Goal: Find specific page/section

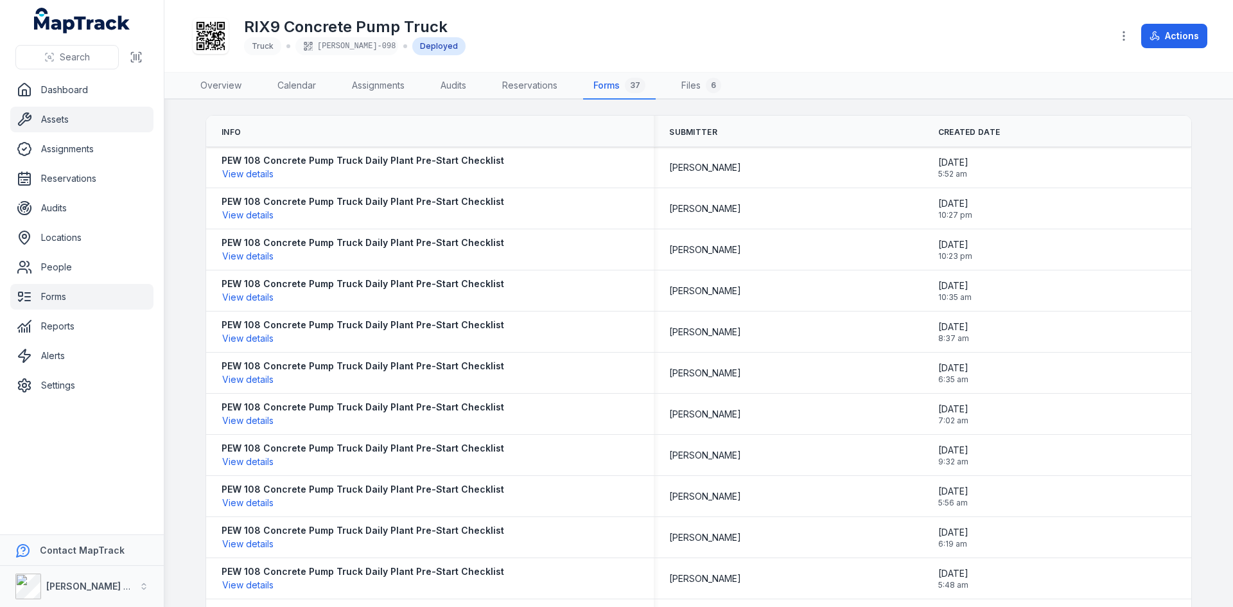
click at [65, 289] on link "Forms" at bounding box center [81, 297] width 143 height 26
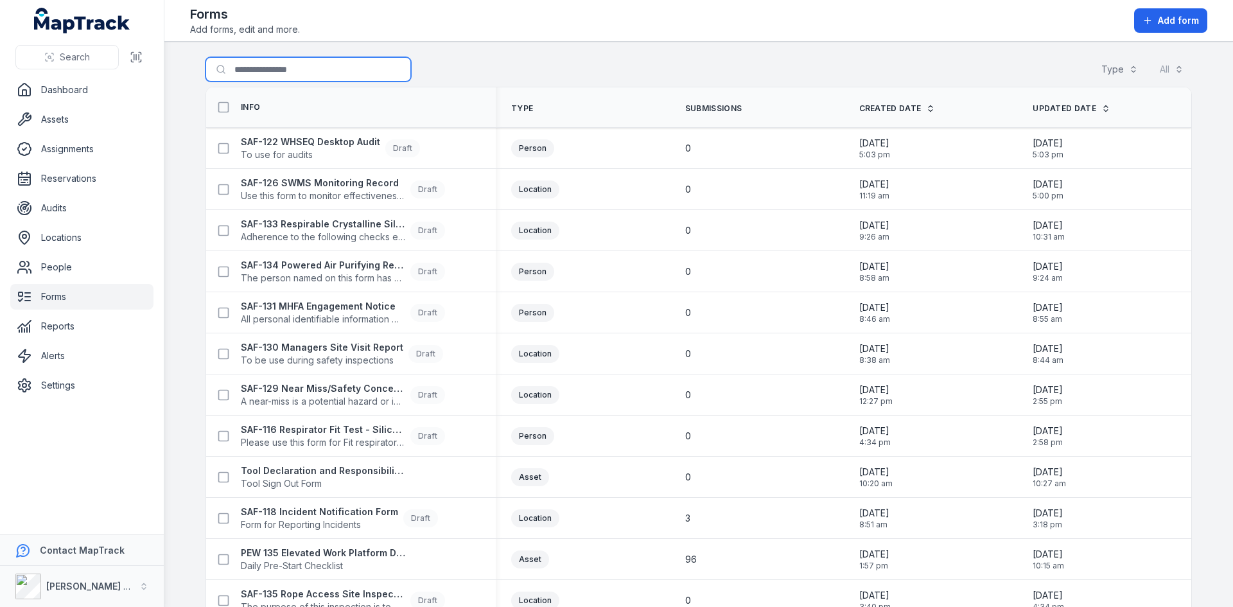
click at [227, 79] on input "Search for forms" at bounding box center [309, 69] width 206 height 24
click at [193, 188] on main "Search for forms Type All Info Type Submissions Created Date Updated Date SAF-1…" at bounding box center [698, 324] width 1069 height 565
click at [273, 150] on span "To use for audits" at bounding box center [310, 154] width 139 height 13
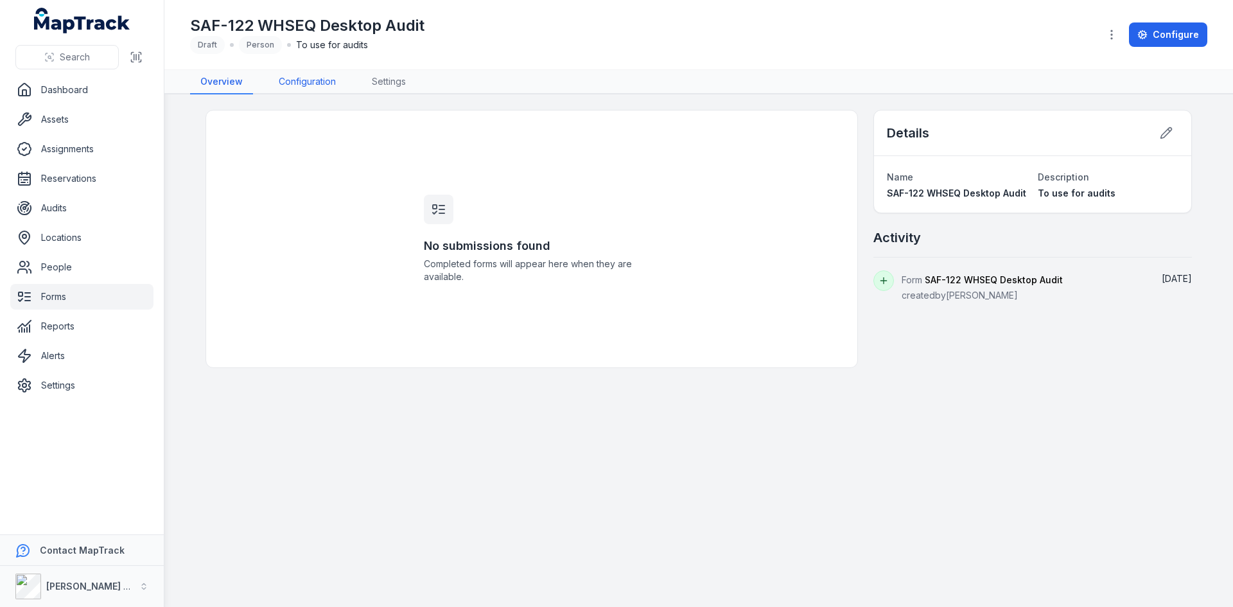
click at [311, 84] on link "Configuration" at bounding box center [307, 82] width 78 height 24
